Goal: Information Seeking & Learning: Learn about a topic

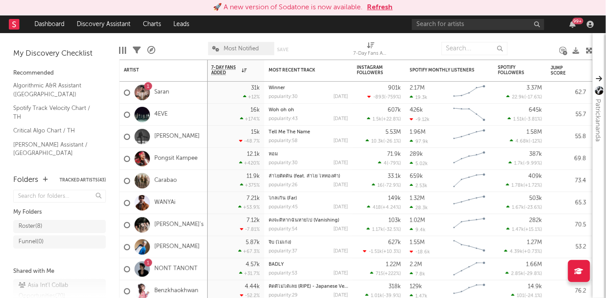
scroll to position [416, 0]
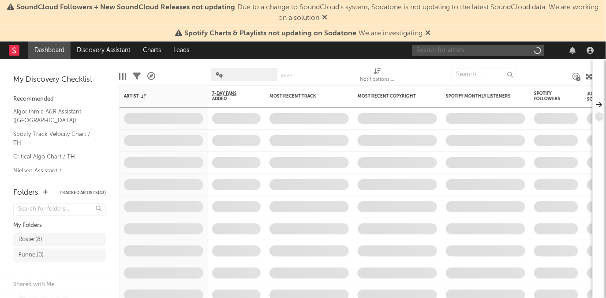
click at [430, 51] on input "text" at bounding box center [478, 50] width 132 height 11
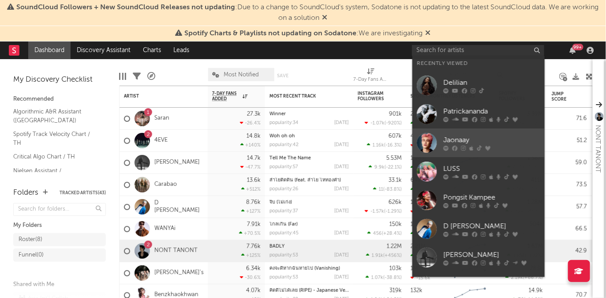
click at [449, 134] on link "Jaonaay" at bounding box center [478, 142] width 132 height 29
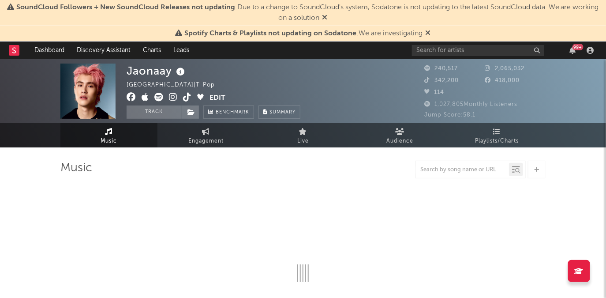
click at [429, 34] on icon at bounding box center [428, 32] width 5 height 7
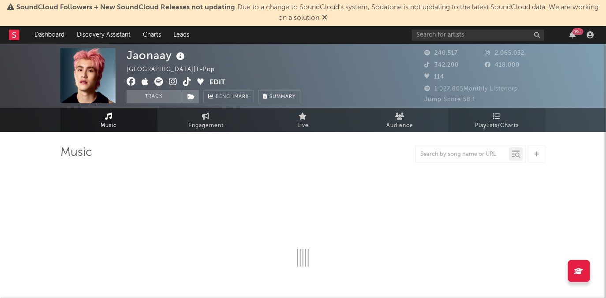
click at [495, 115] on icon at bounding box center [496, 115] width 7 height 7
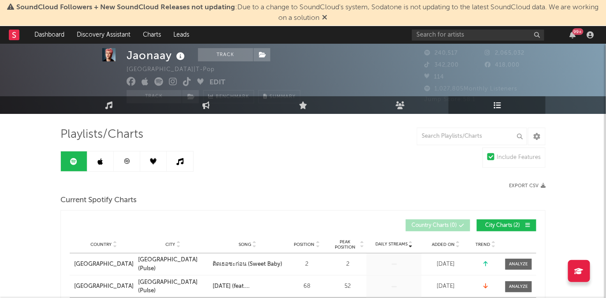
scroll to position [15, 0]
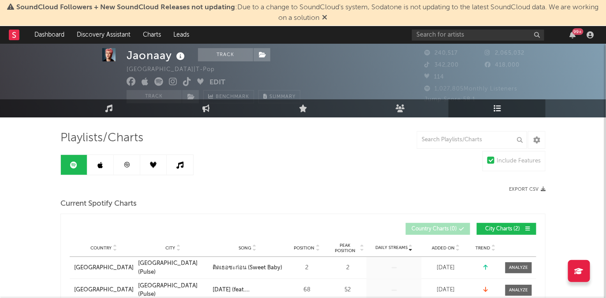
click at [103, 164] on icon at bounding box center [100, 164] width 5 height 7
